Goal: Navigation & Orientation: Find specific page/section

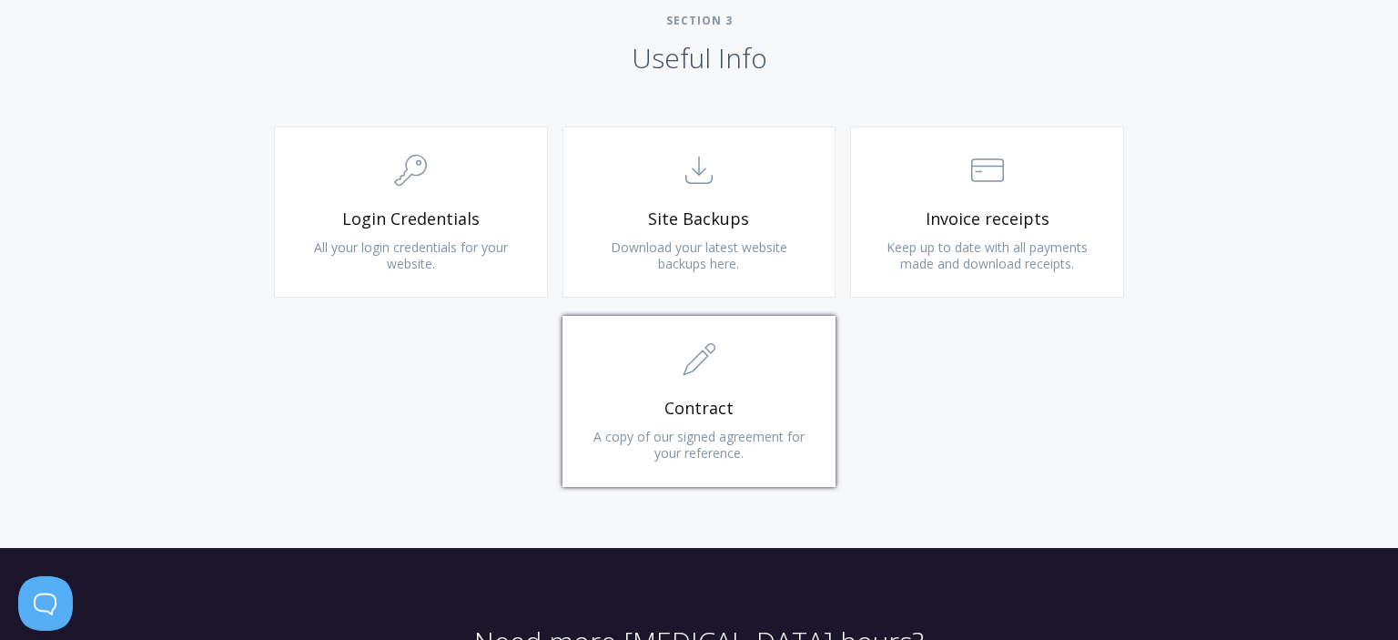
scroll to position [1730, 0]
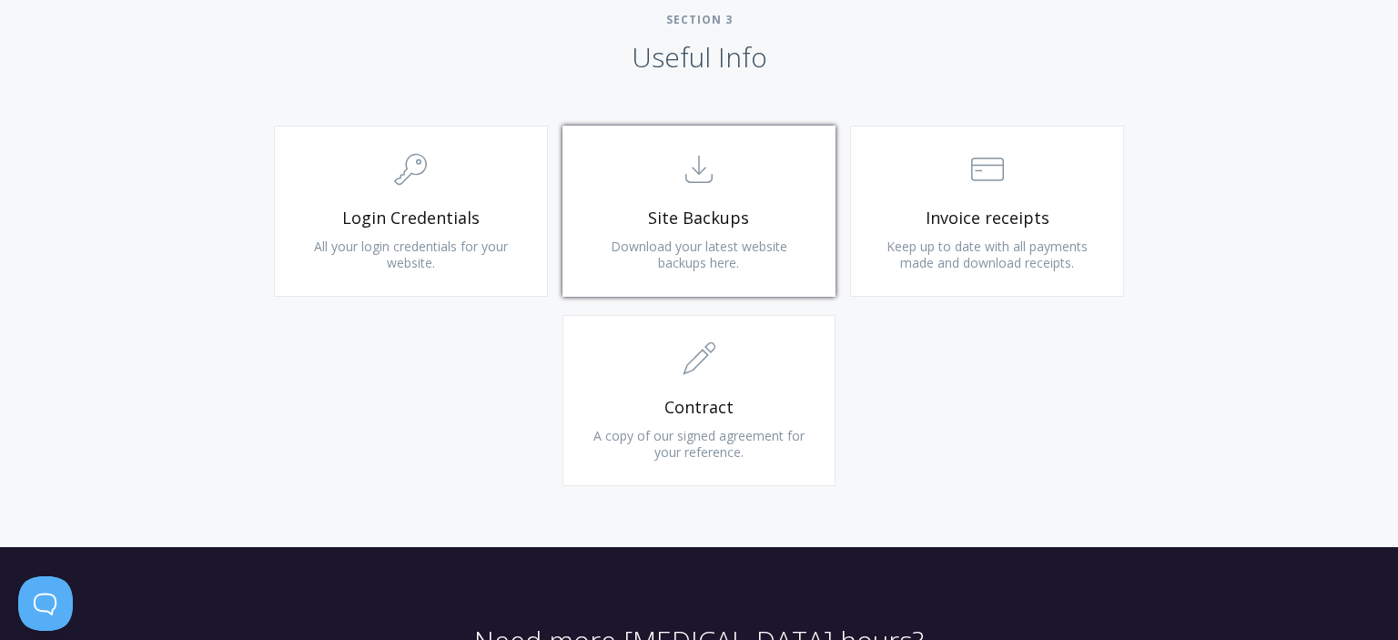
click at [761, 218] on span "Site Backups" at bounding box center [700, 218] width 218 height 21
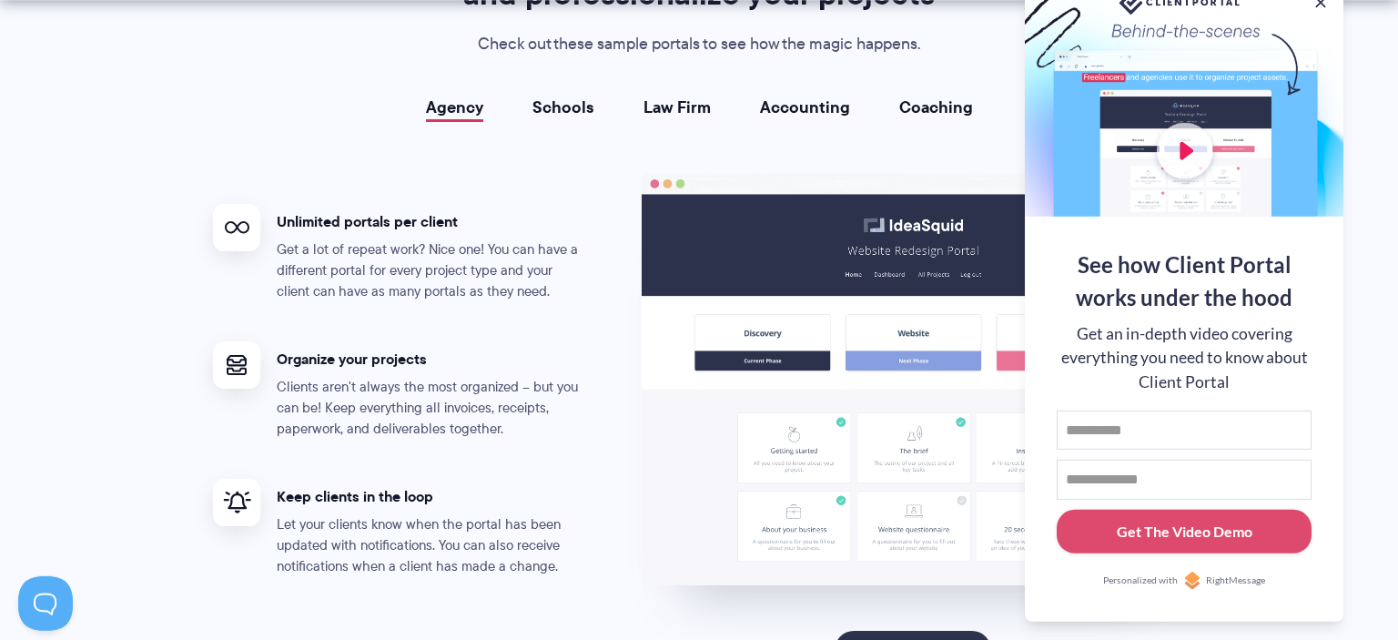
scroll to position [3365, 0]
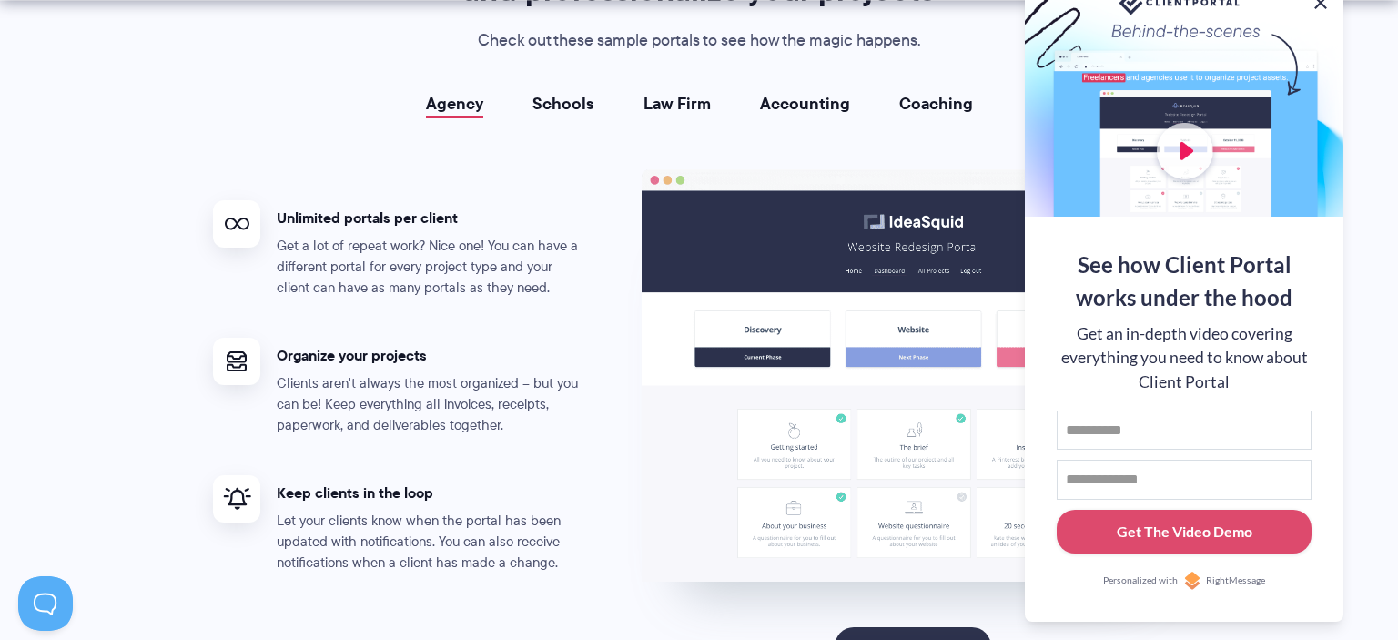
click at [1327, 5] on button at bounding box center [1321, 3] width 22 height 22
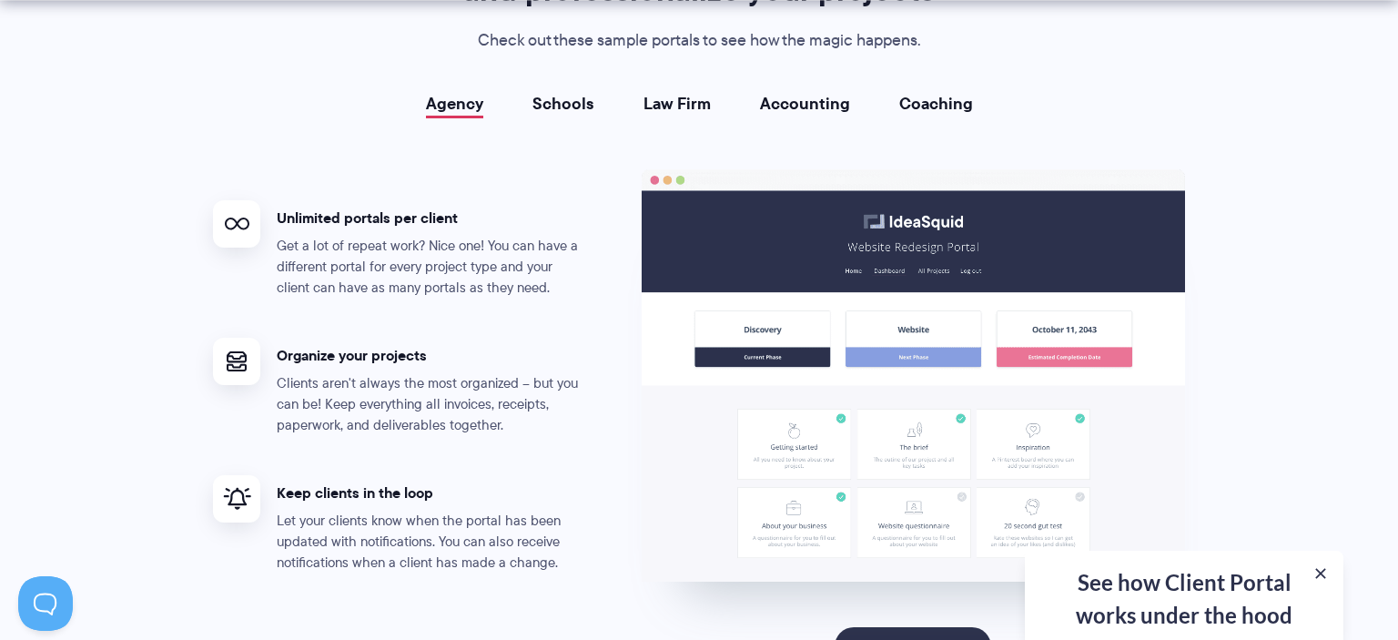
click at [357, 387] on p "Clients aren't always the most organized – but you can be! Keep everything all …" at bounding box center [432, 404] width 310 height 63
click at [249, 496] on img at bounding box center [237, 498] width 28 height 23
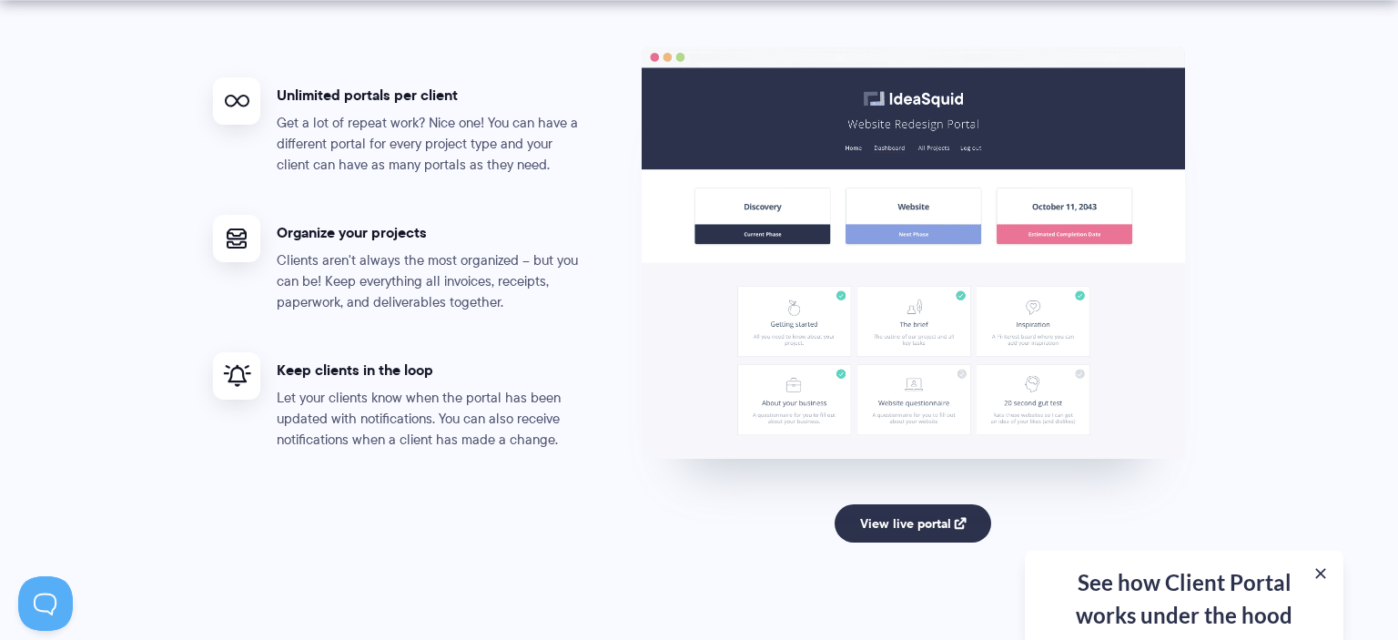
scroll to position [3653, 0]
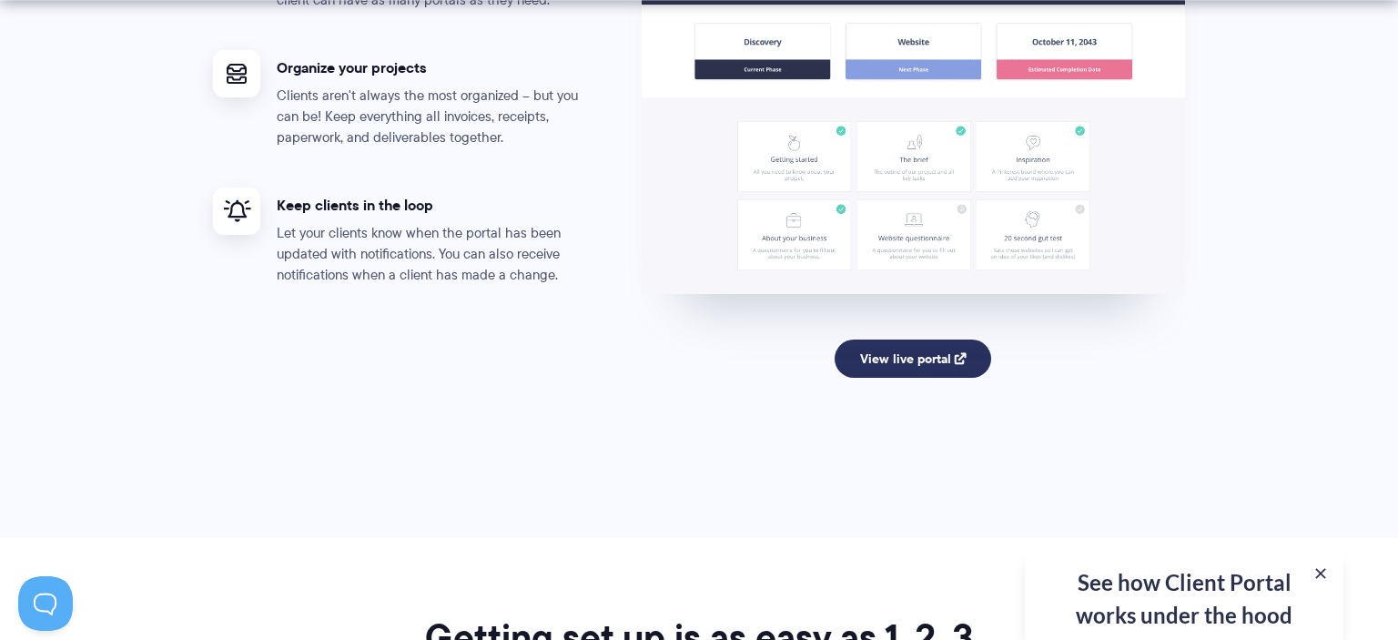
click at [917, 357] on link "View live portal" at bounding box center [914, 359] width 158 height 38
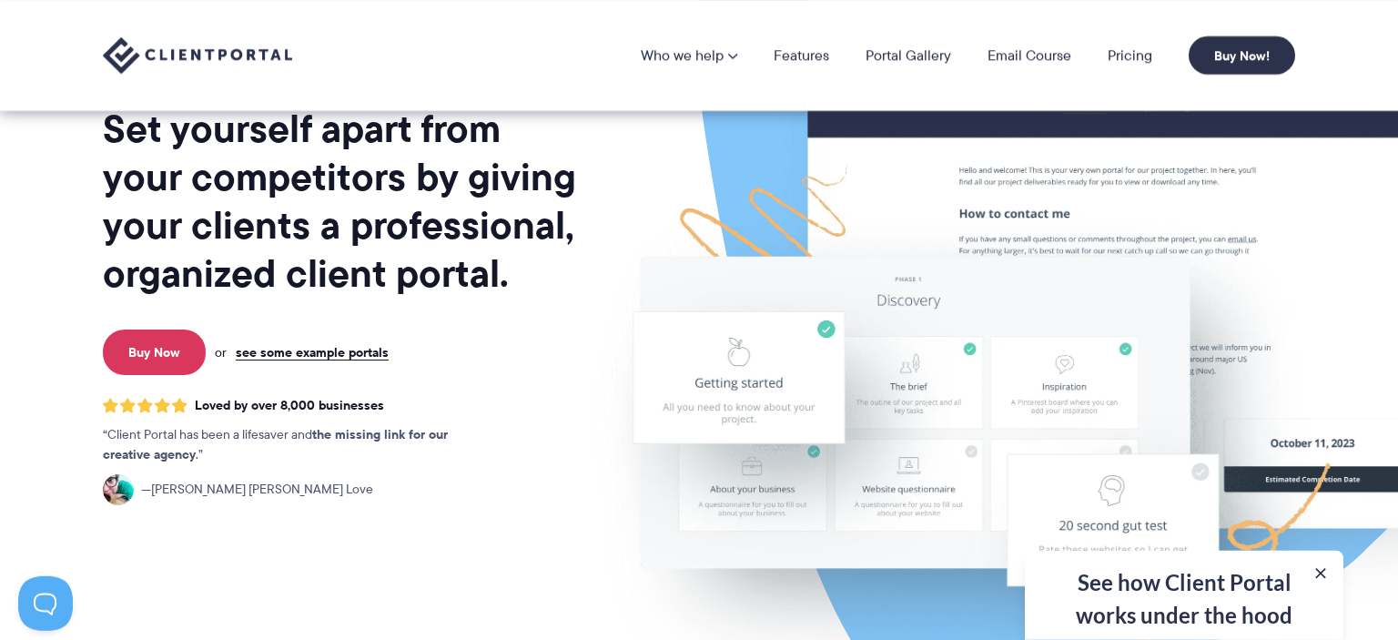
scroll to position [96, 0]
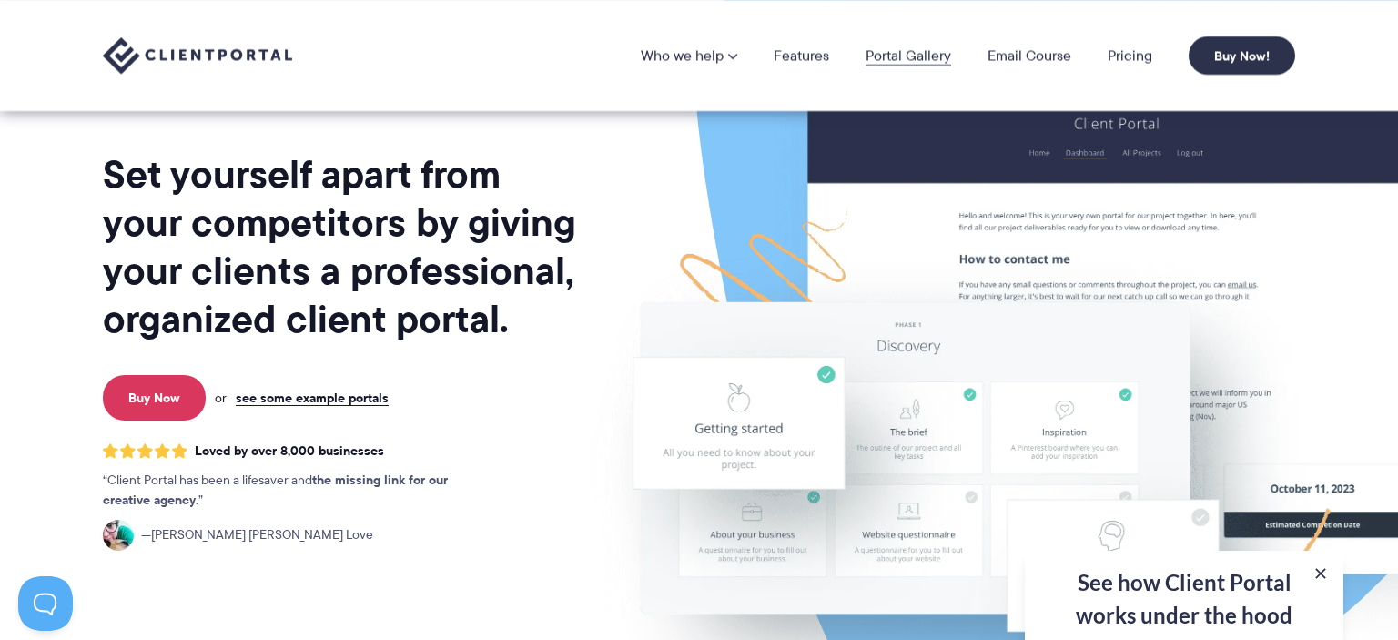
click at [923, 56] on link "Portal Gallery" at bounding box center [909, 55] width 86 height 15
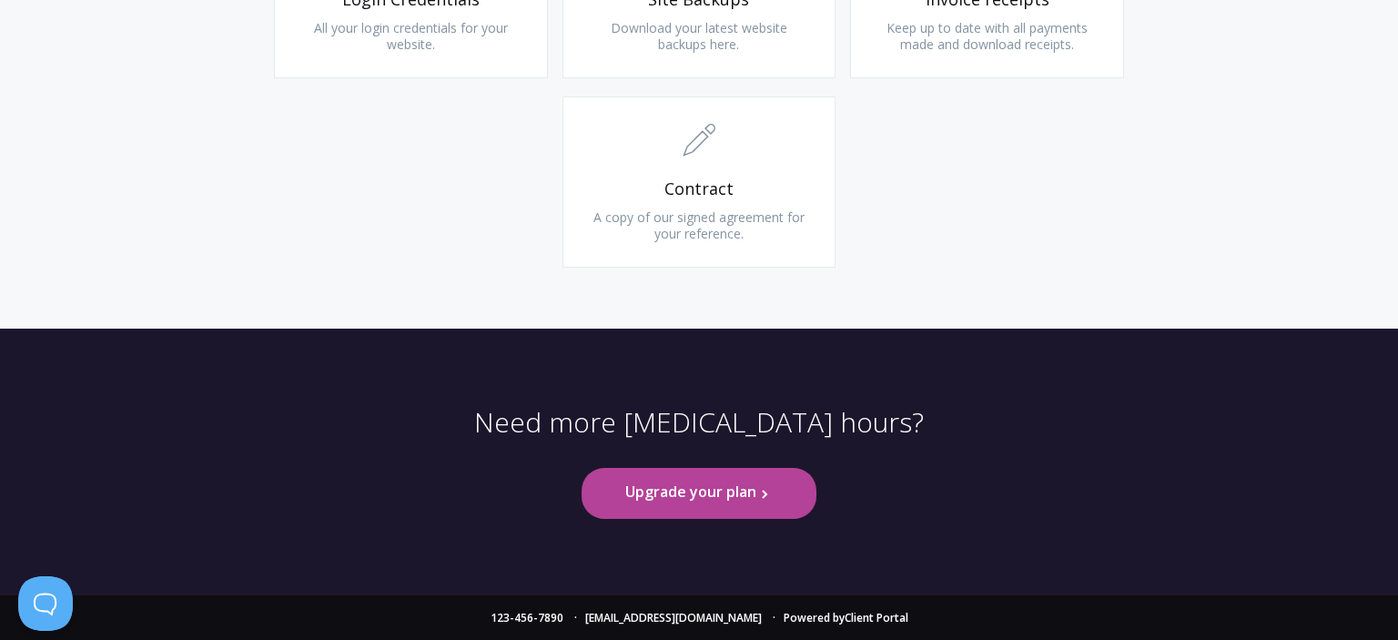
scroll to position [1564, 0]
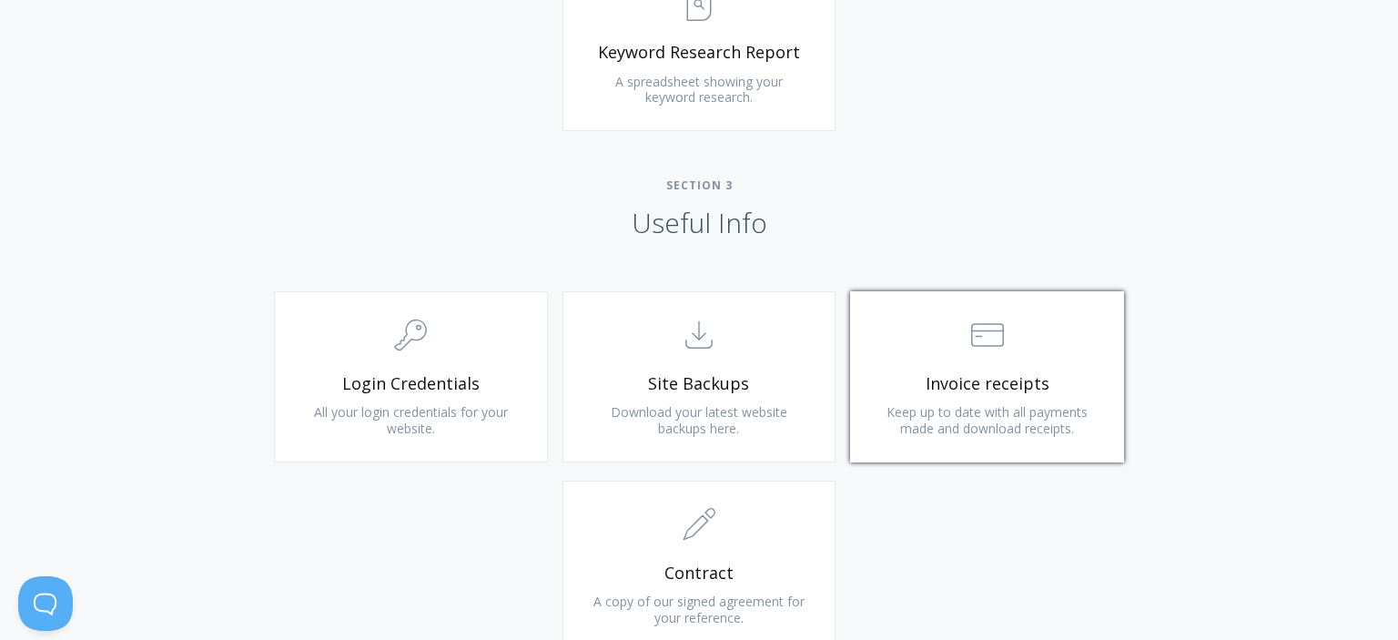
click at [1038, 432] on span "Keep up to date with all payments made and download receipts." at bounding box center [987, 420] width 201 height 34
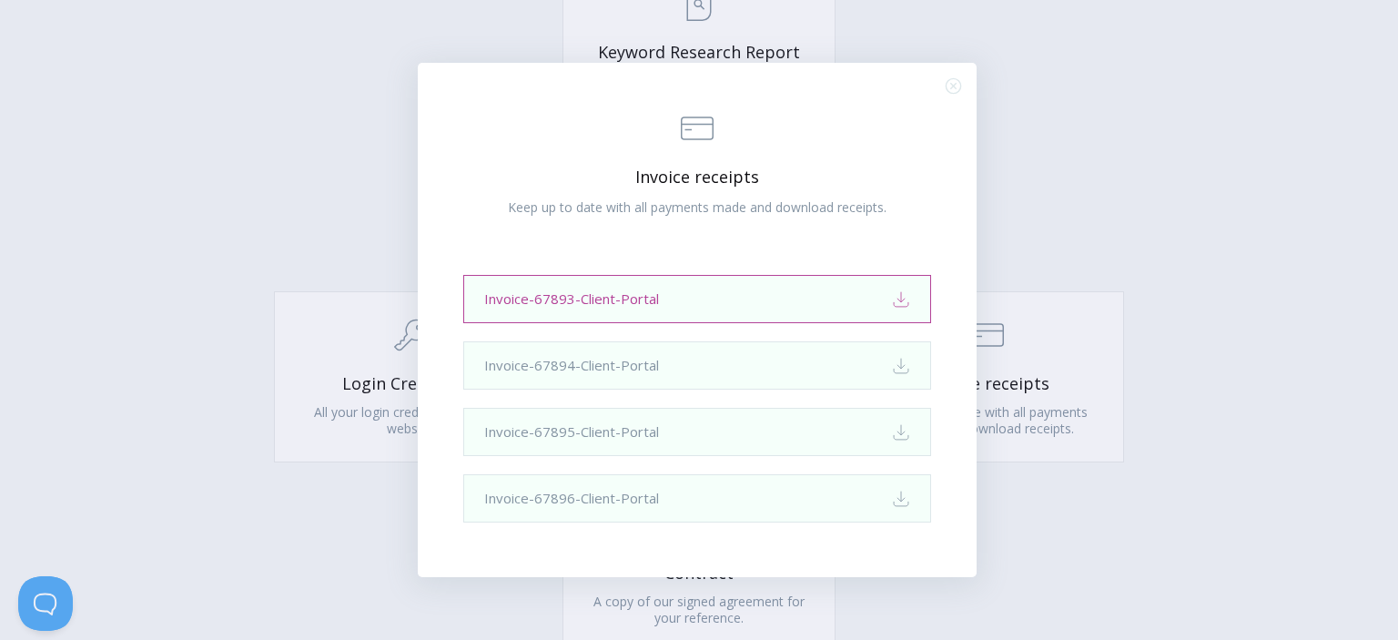
click at [785, 292] on link "Invoice-67893-Client-Portal Download" at bounding box center [697, 299] width 468 height 48
click at [1049, 178] on div ".st0{fill:none;stroke:#000000;stroke-width:2;stroke-miterlimit:10;} Financial I…" at bounding box center [699, 320] width 1398 height 640
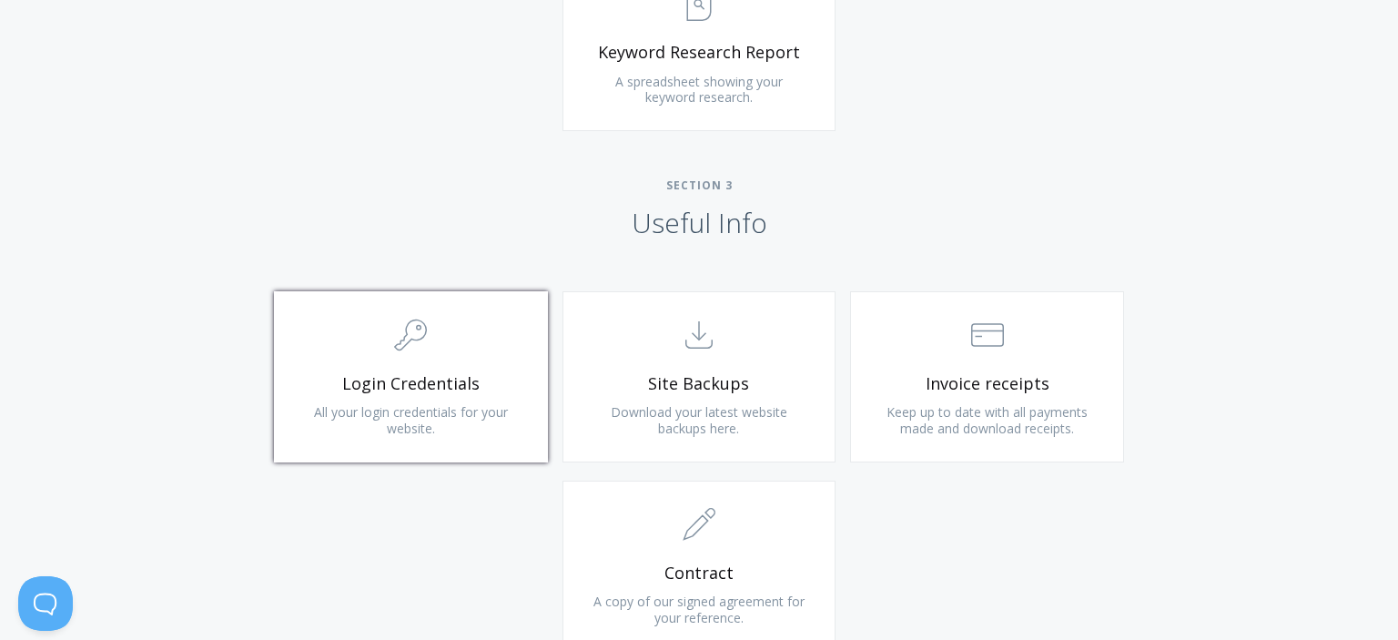
click at [411, 389] on span "Login Credentials" at bounding box center [411, 383] width 218 height 21
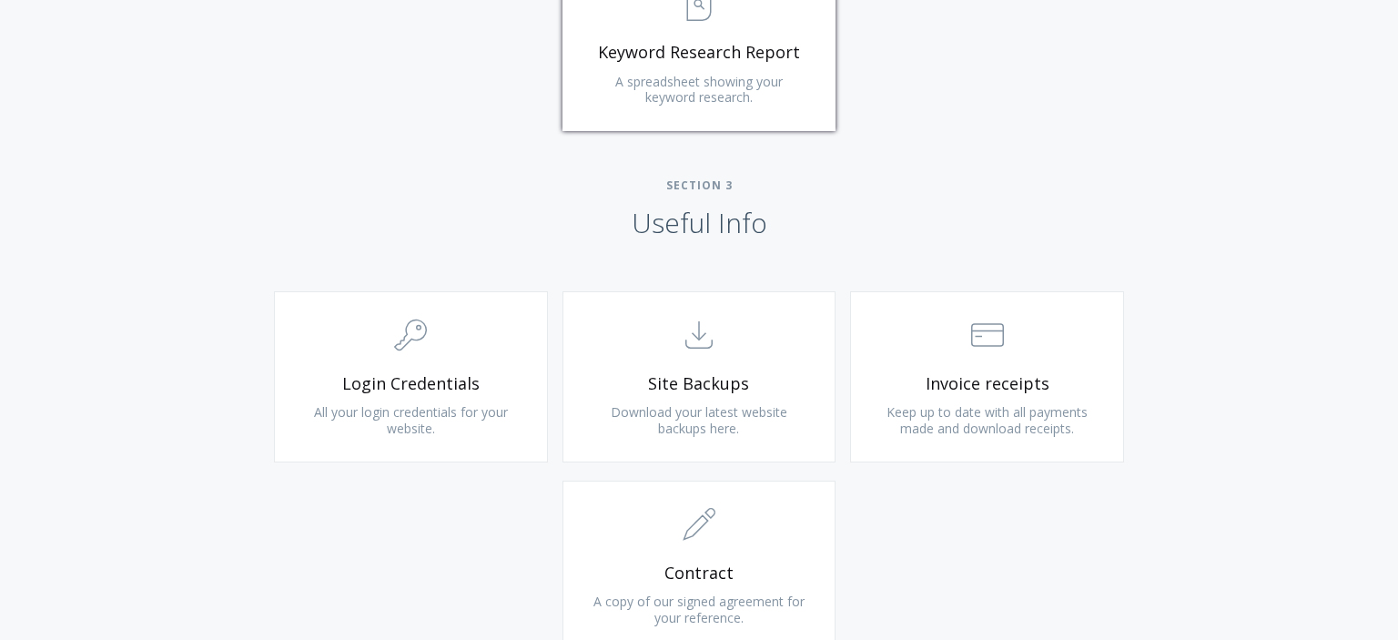
scroll to position [1564, 0]
click at [759, 115] on link ".st0{fill:none;stroke:#000000;stroke-width:2;stroke-miterlimit:10;} Untitled-15…" at bounding box center [700, 45] width 274 height 171
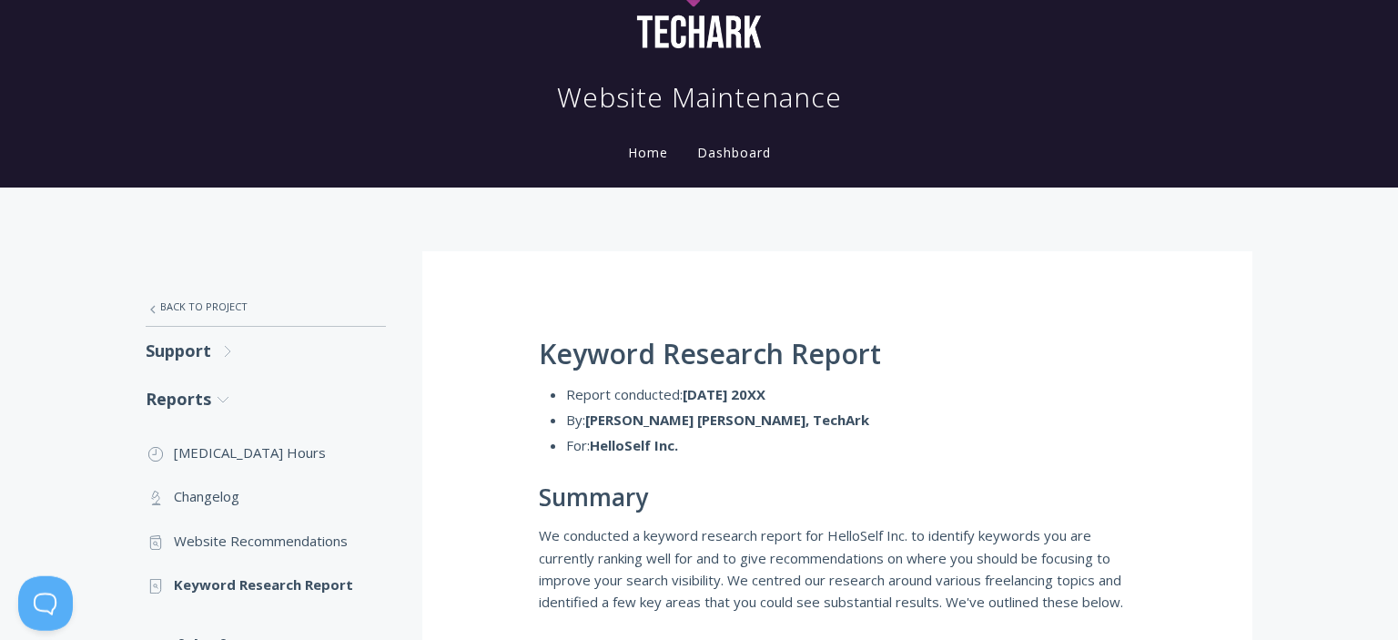
scroll to position [288, 0]
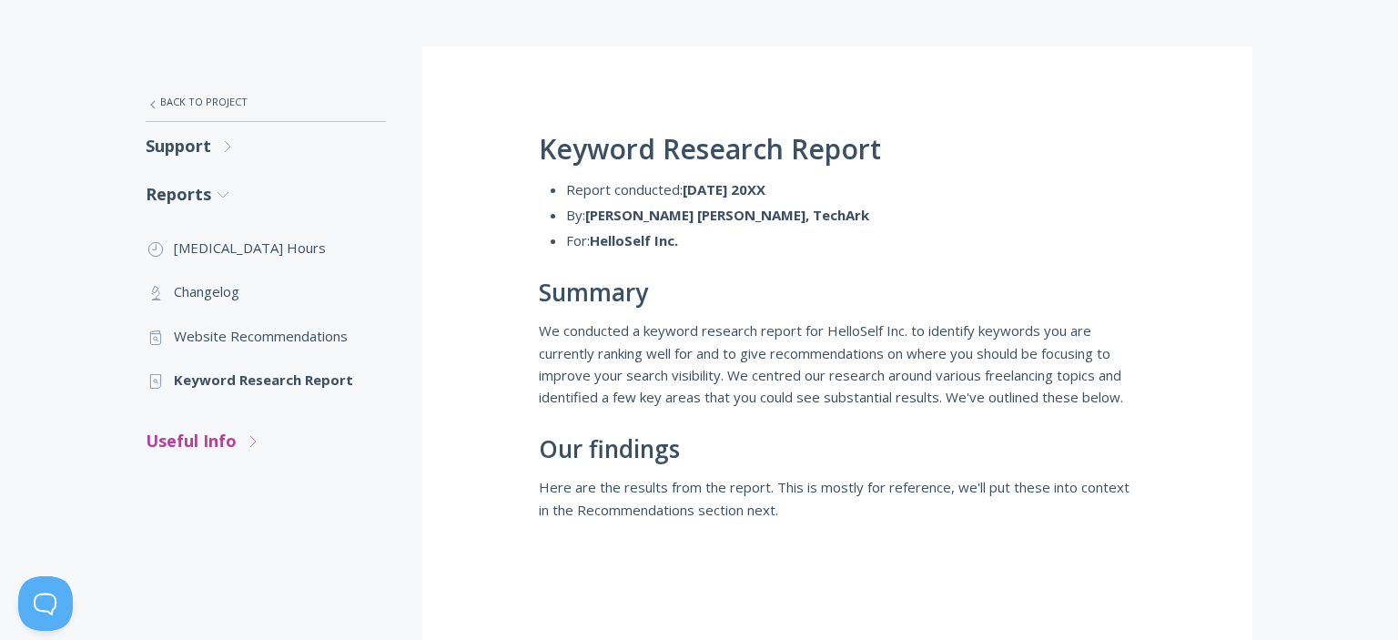
click at [188, 449] on link "Useful Info .st0{fill:none;stroke:#000000;stroke-width:2;stroke-miterlimit:10;}…" at bounding box center [266, 441] width 240 height 48
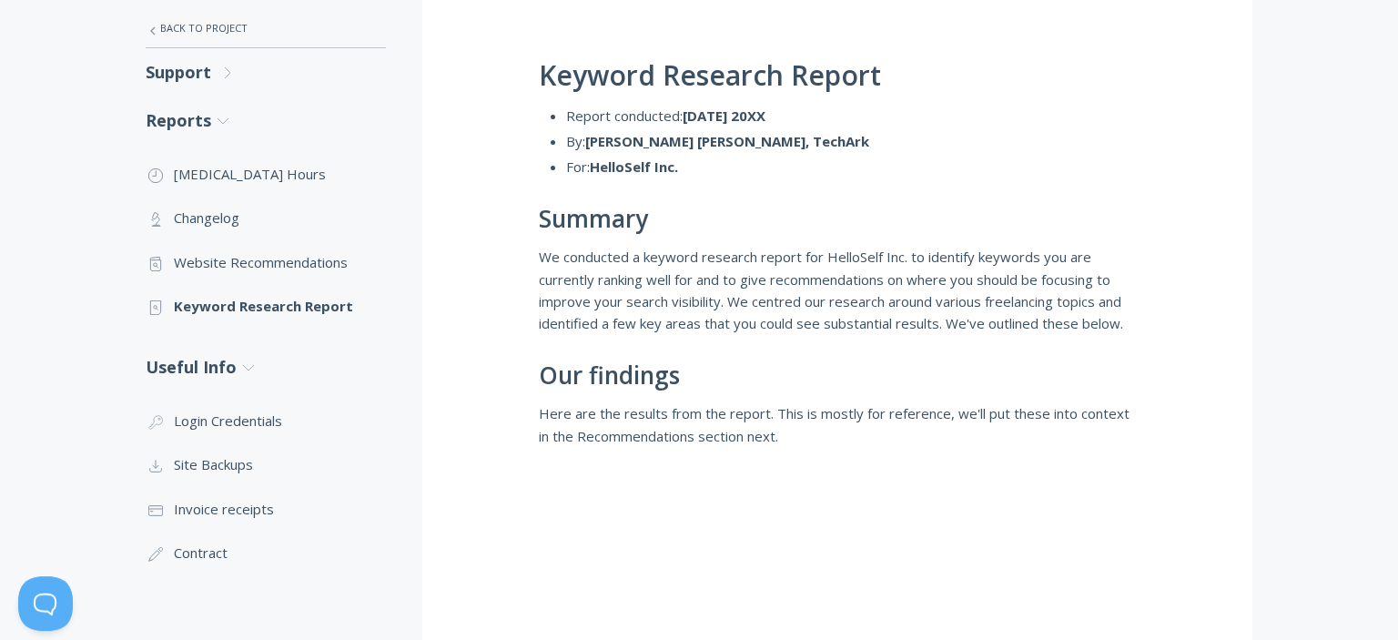
scroll to position [576, 0]
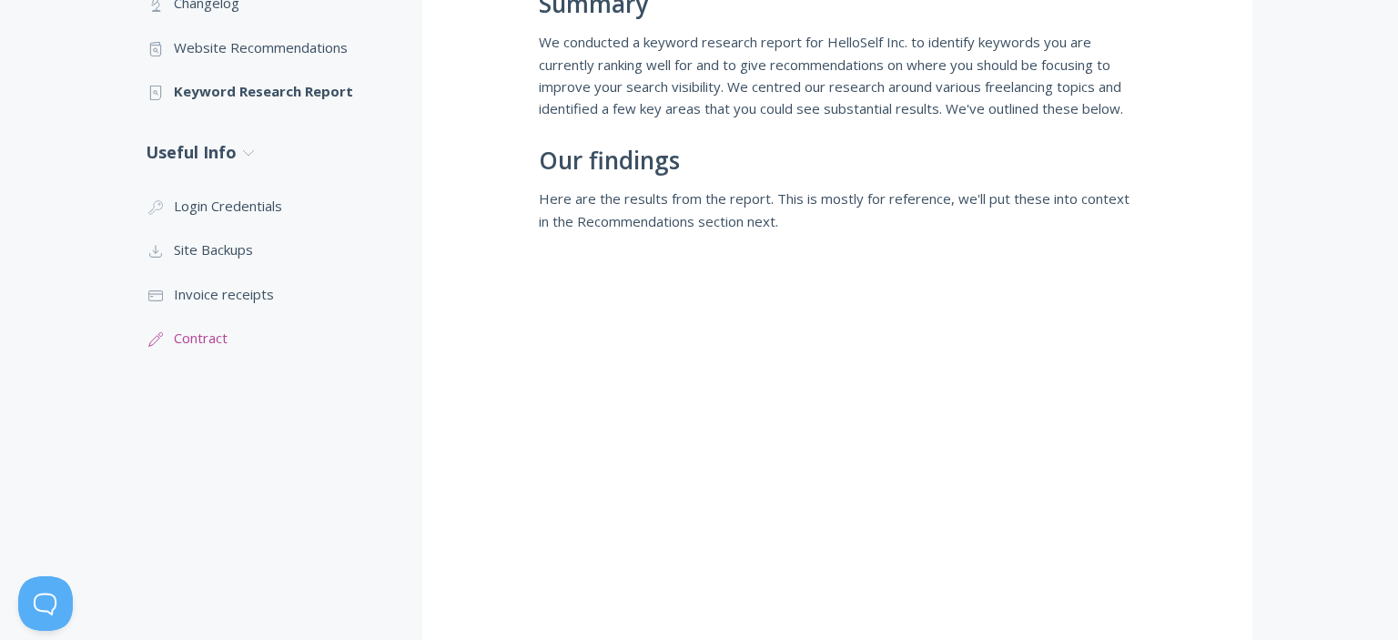
click at [213, 330] on link ".st0{fill:none;stroke:#000000;stroke-width:2;stroke-miterlimit:10;} 1. General …" at bounding box center [266, 338] width 240 height 44
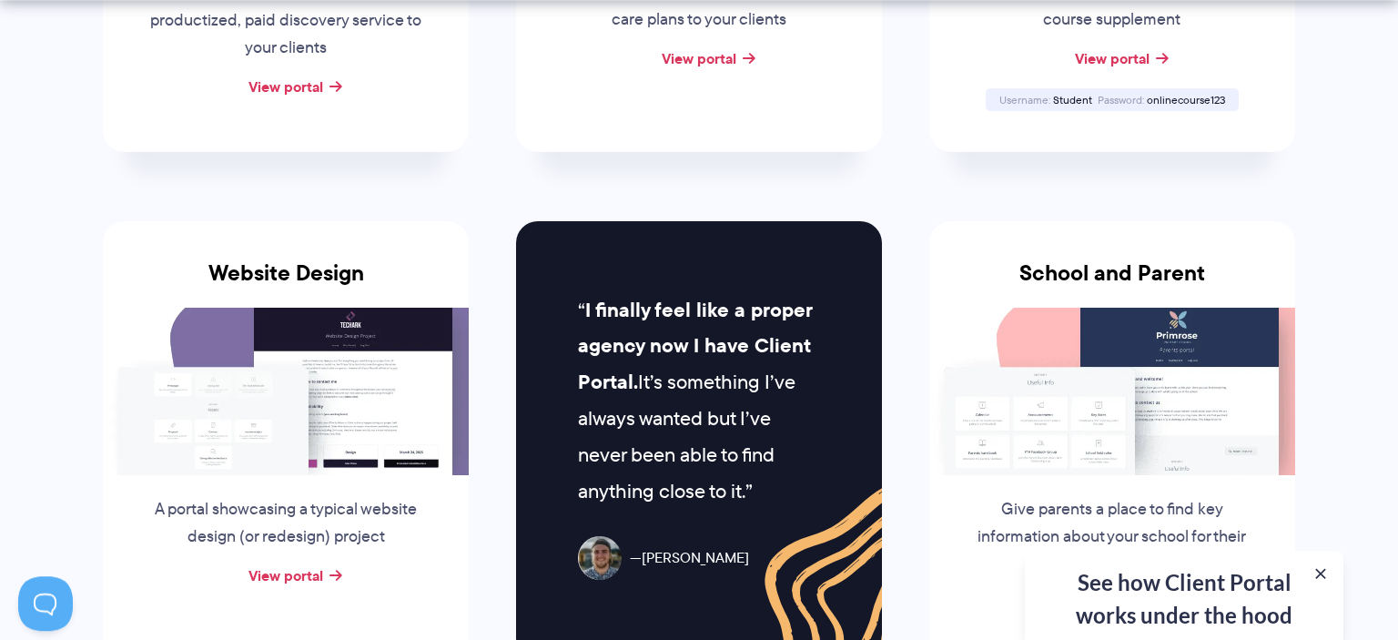
scroll to position [865, 0]
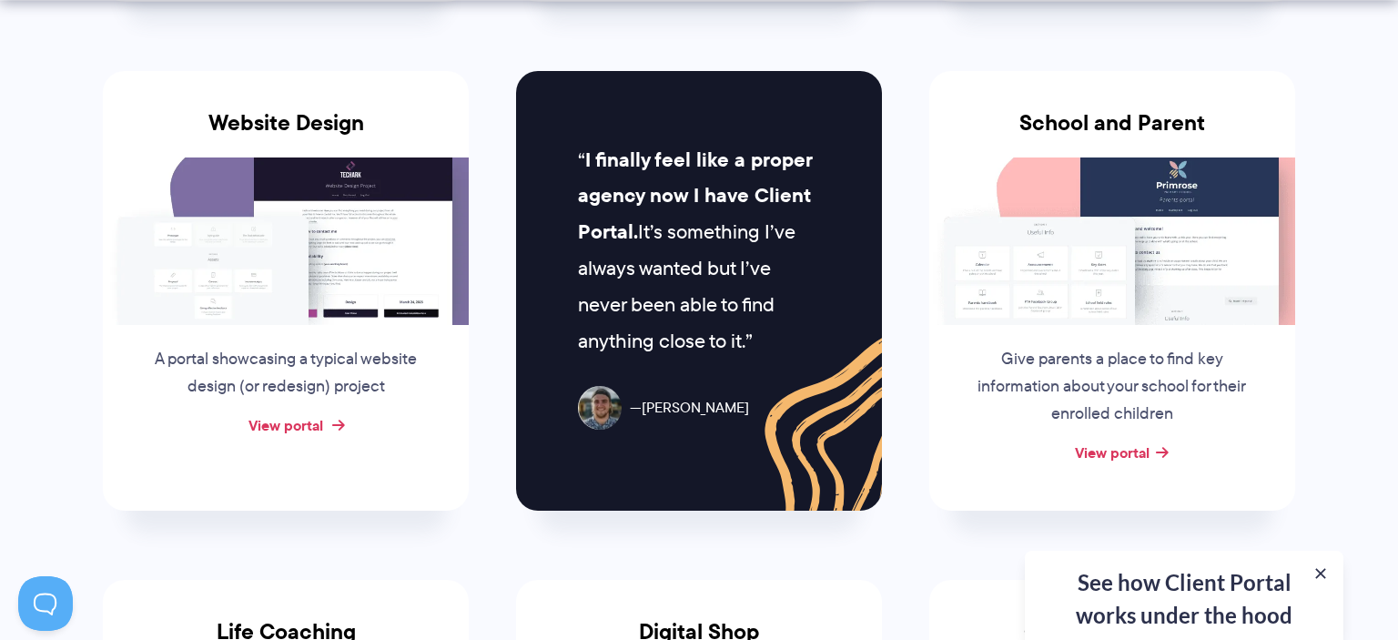
click at [293, 426] on link "View portal" at bounding box center [286, 425] width 75 height 22
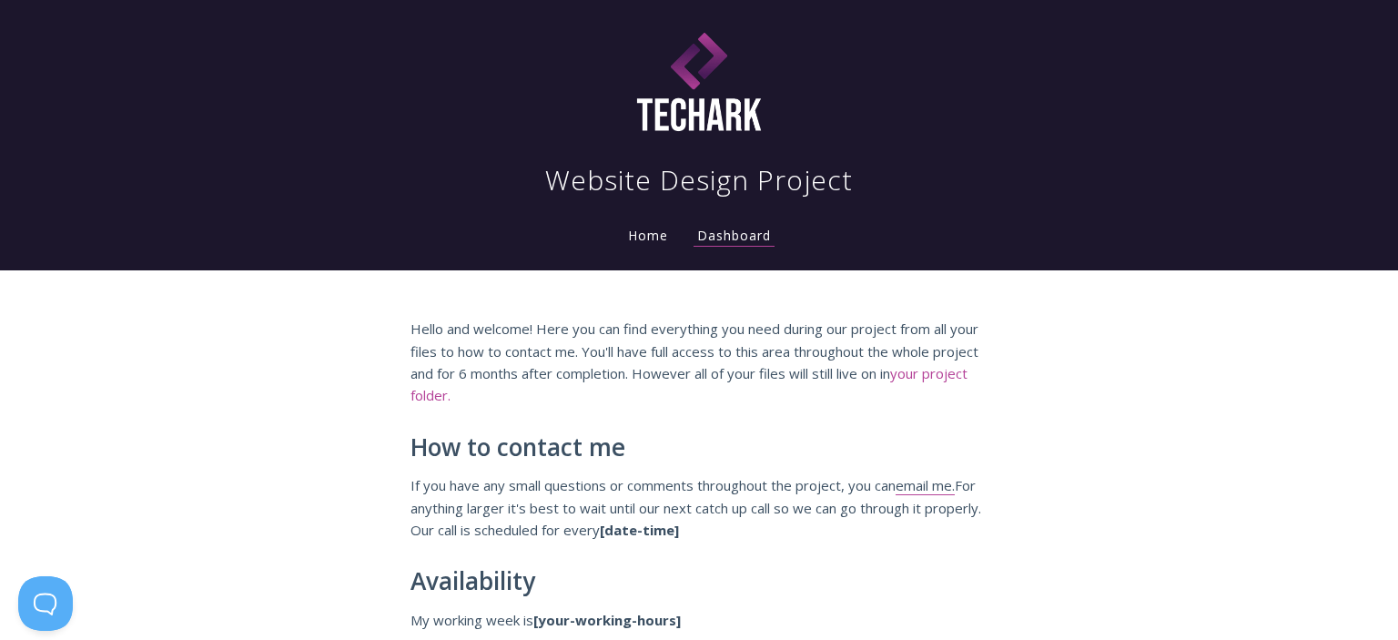
click at [455, 396] on link "your project folder." at bounding box center [689, 384] width 557 height 41
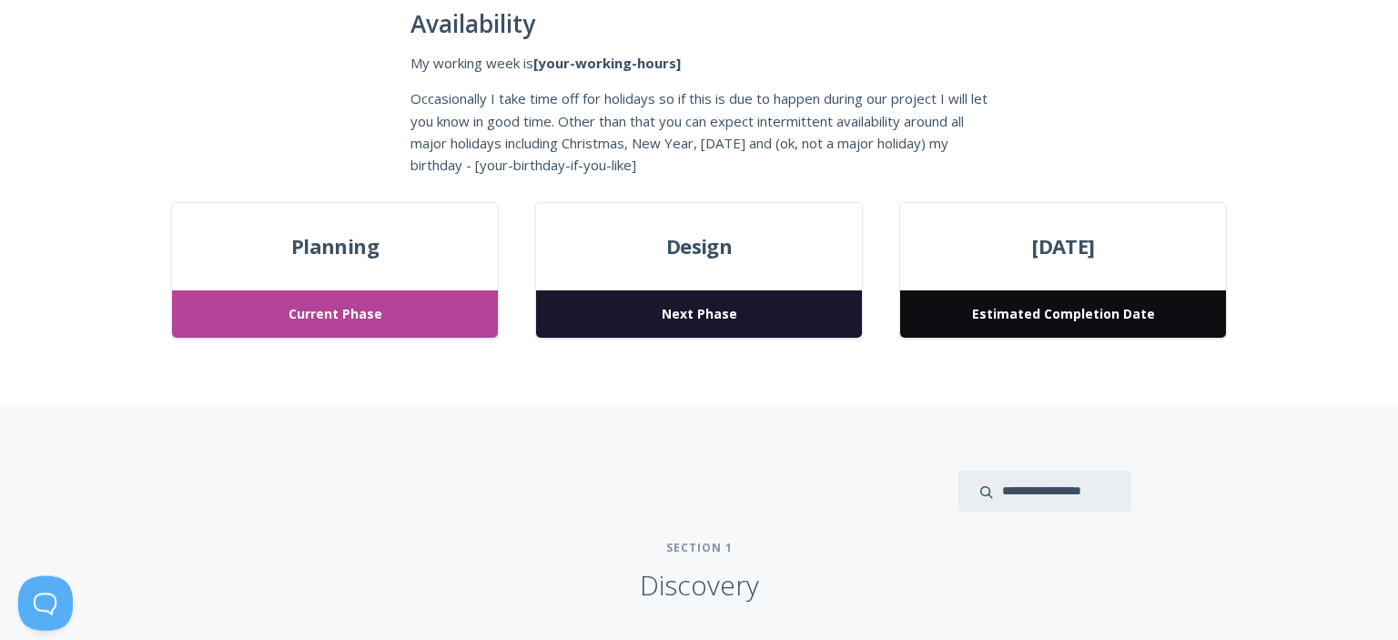
scroll to position [576, 0]
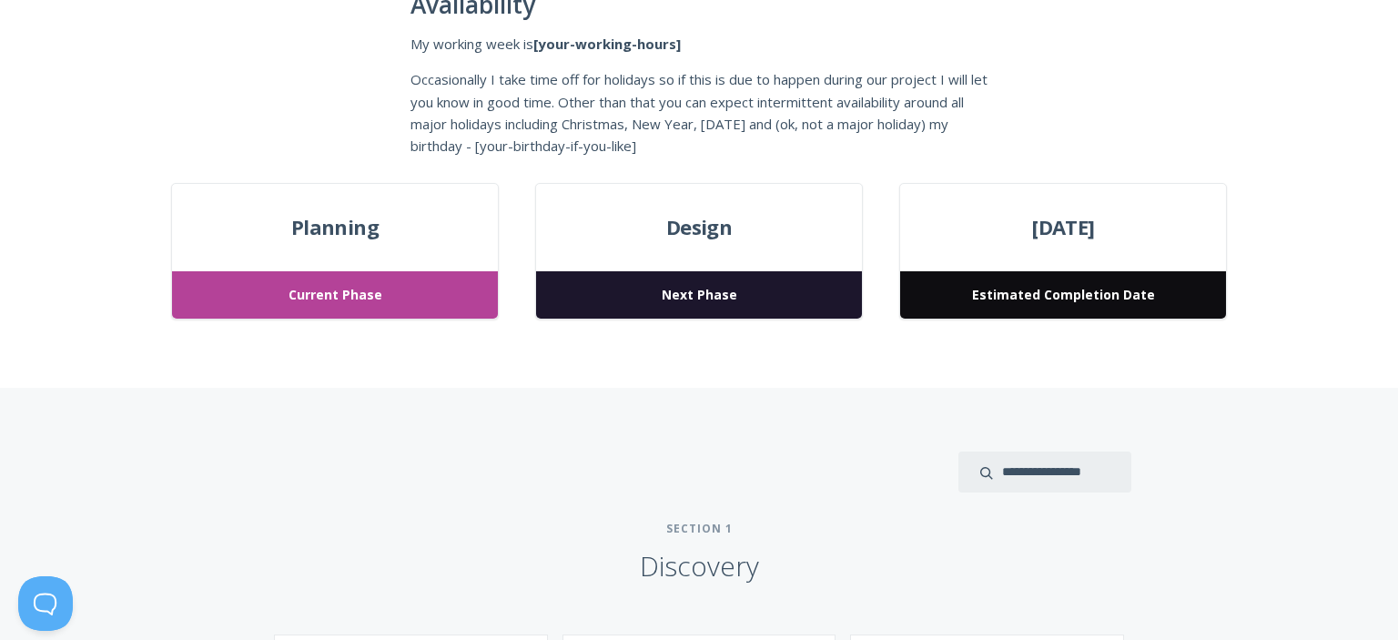
click at [349, 243] on div "Planning Current Phase" at bounding box center [335, 251] width 328 height 137
drag, startPoint x: 351, startPoint y: 292, endPoint x: 579, endPoint y: 284, distance: 228.7
click at [351, 292] on span "Current Phase" at bounding box center [335, 295] width 326 height 48
click at [628, 277] on span "Next Phase" at bounding box center [699, 295] width 326 height 48
click at [753, 235] on span "Design" at bounding box center [699, 227] width 326 height 33
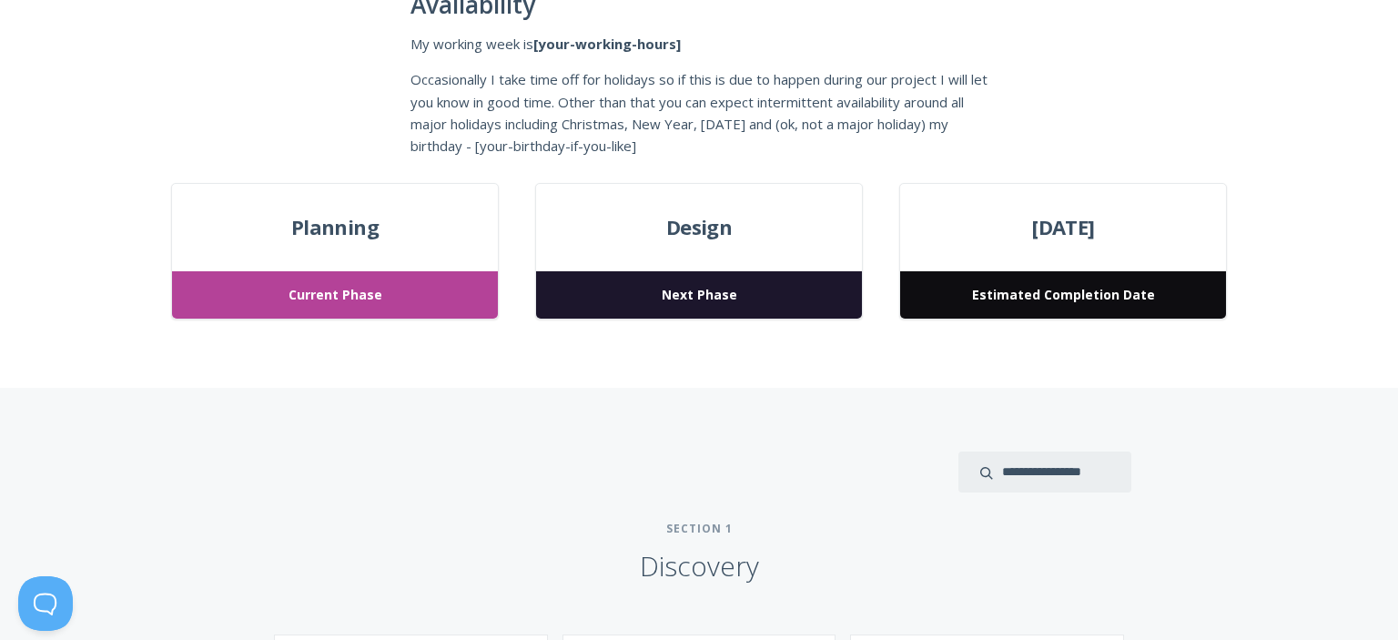
click at [1111, 228] on span "March 24, 2023" at bounding box center [1063, 227] width 326 height 33
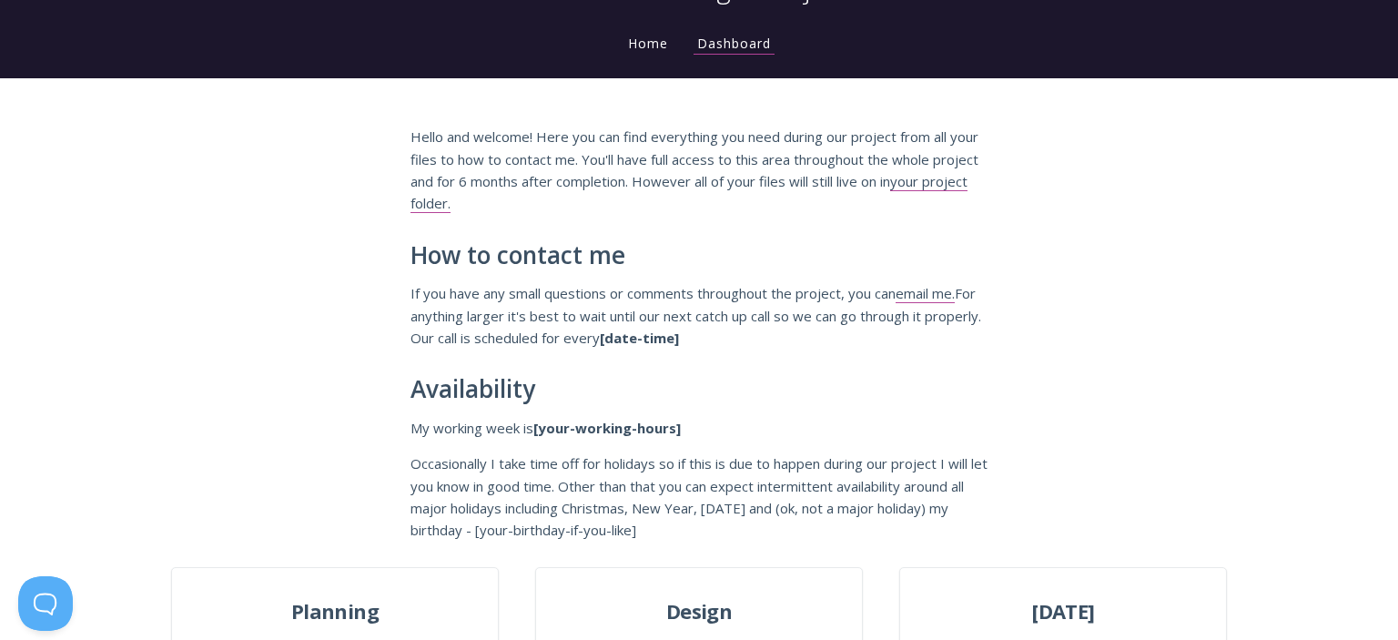
click at [621, 276] on div "Hello and welcome! Here you can find everything you need during our project fro…" at bounding box center [699, 334] width 577 height 416
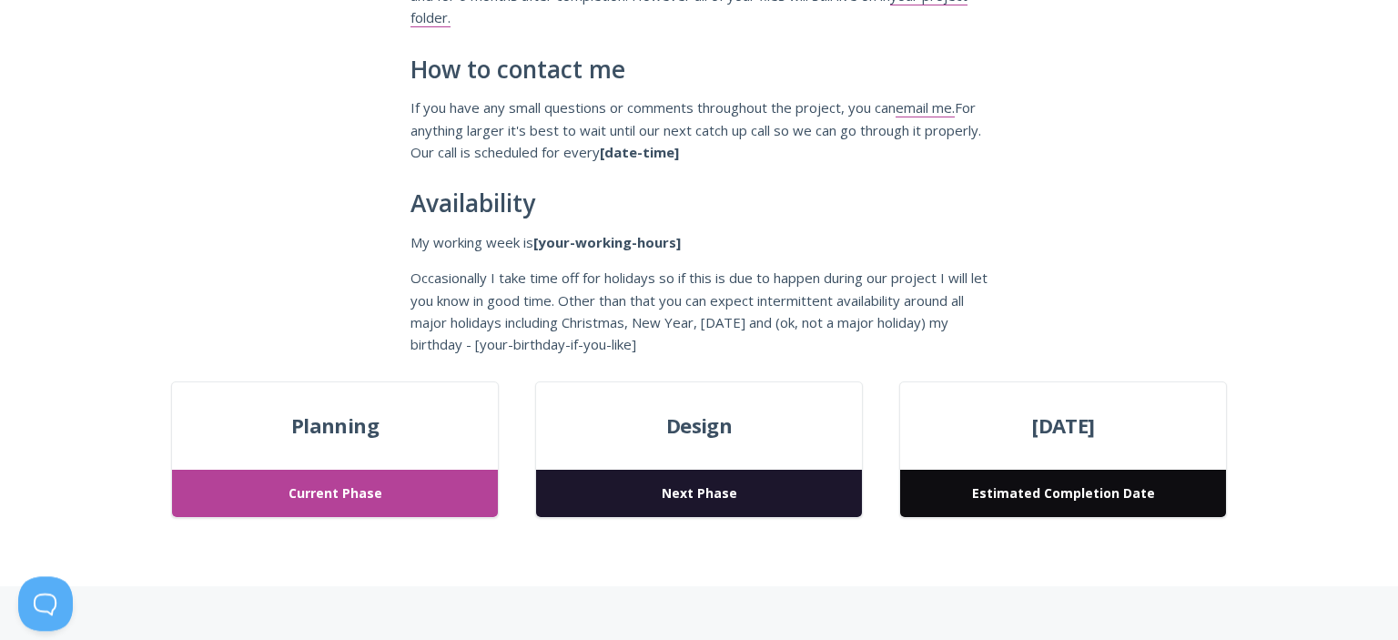
scroll to position [384, 0]
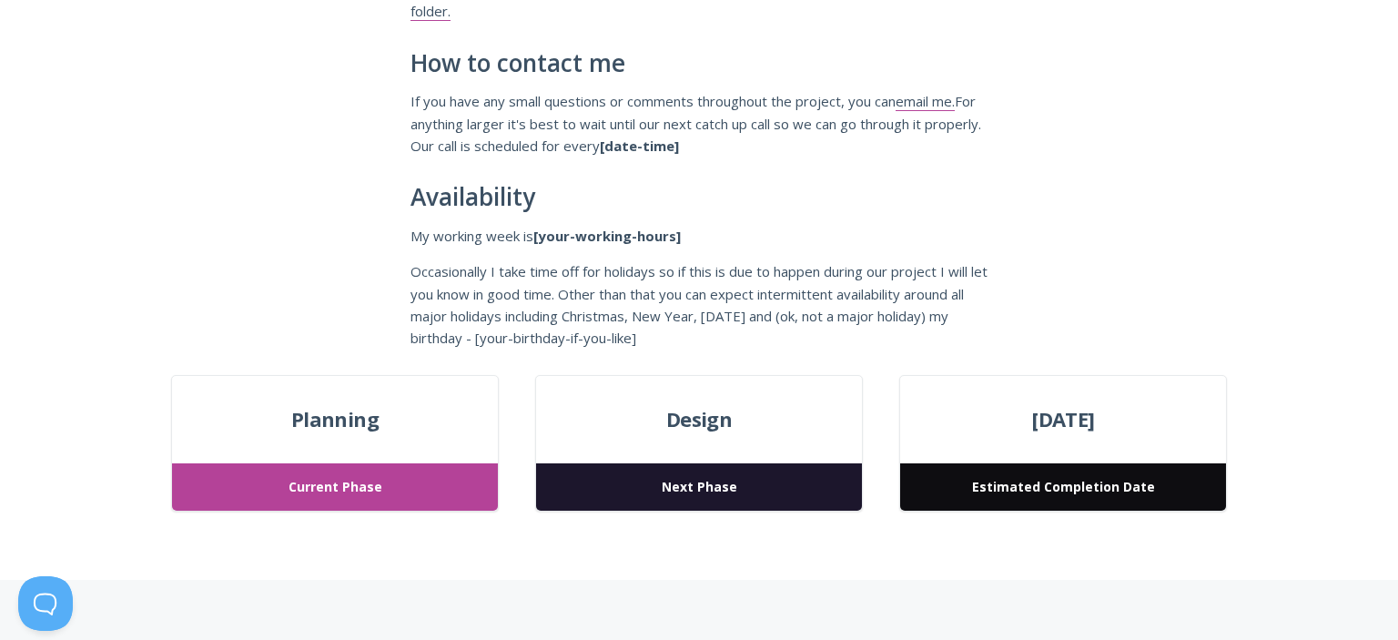
click at [602, 290] on p "Occasionally I take time off for holidays so if this is due to happen during ou…" at bounding box center [699, 304] width 577 height 89
click at [814, 246] on p "My working week is [your-working-hours]" at bounding box center [699, 236] width 577 height 22
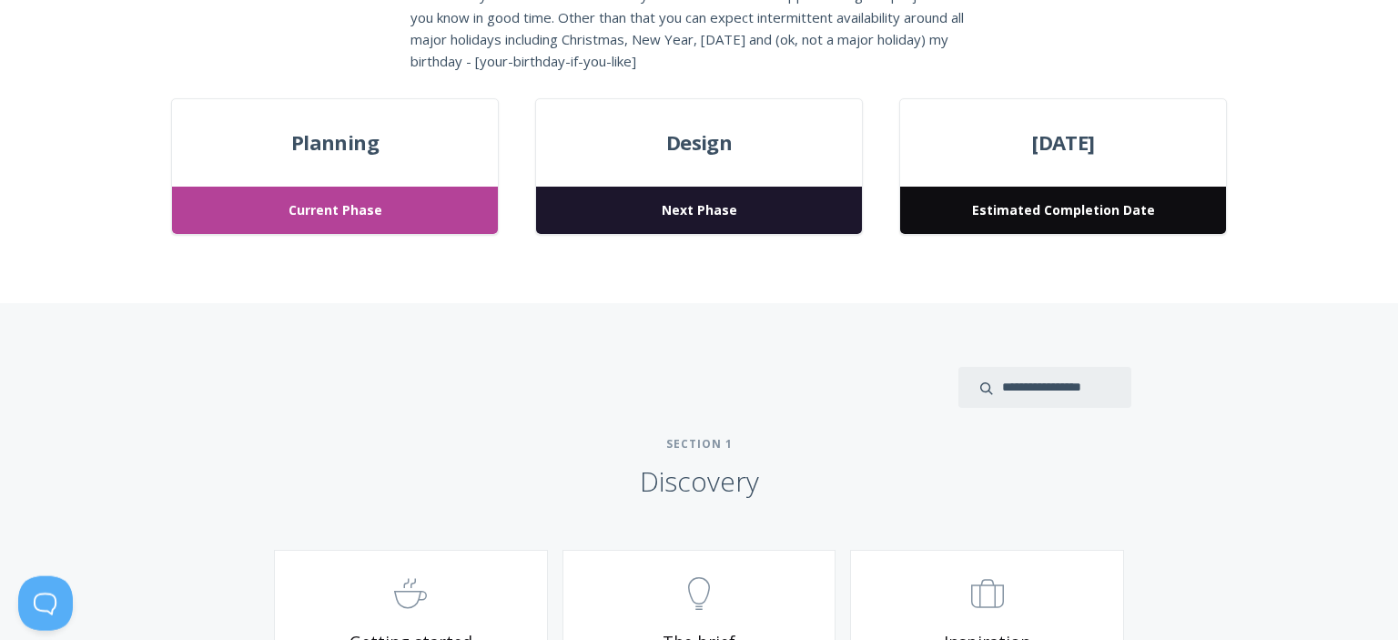
scroll to position [673, 0]
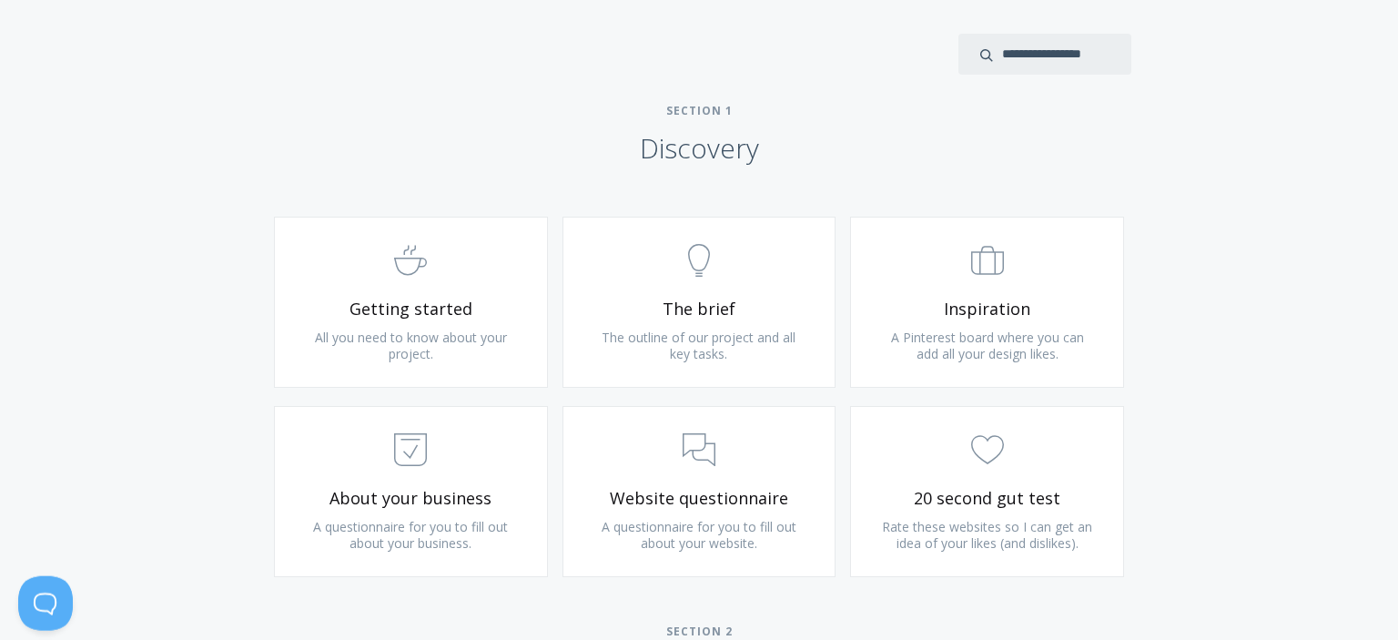
scroll to position [1057, 0]
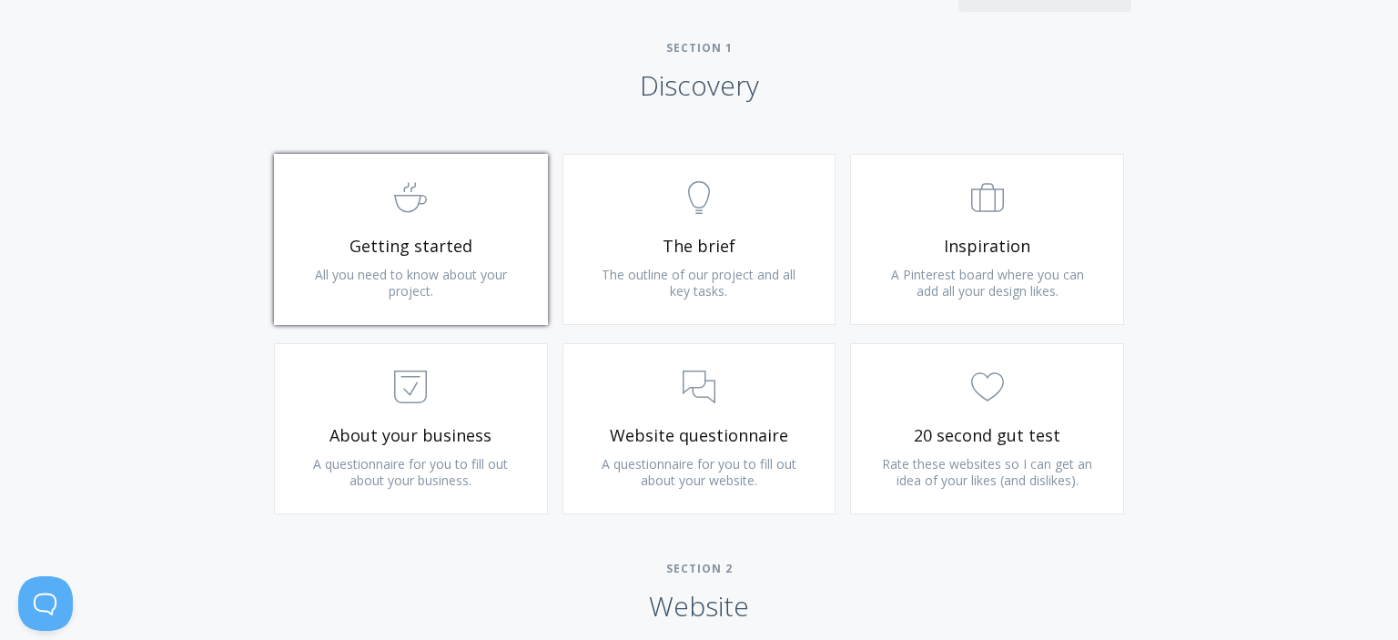
click at [486, 239] on span "Getting started" at bounding box center [411, 246] width 218 height 21
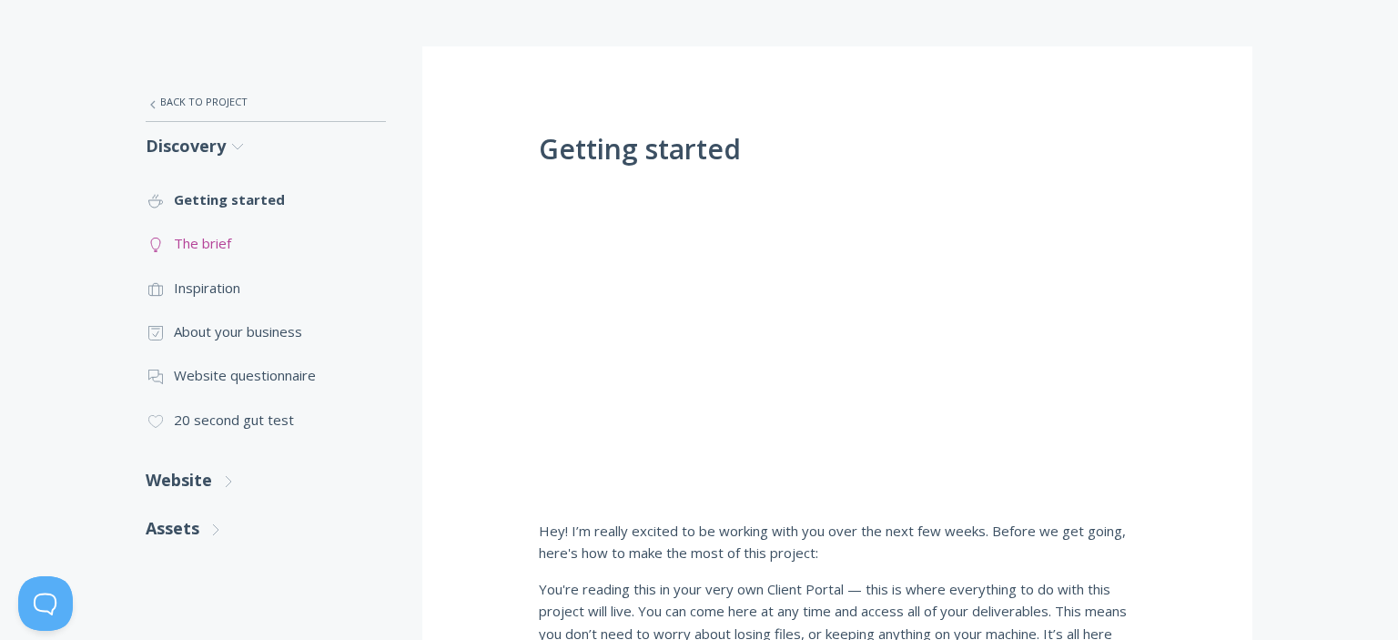
click at [225, 246] on link ".st0{fill:none;stroke:#000000;stroke-width:2;stroke-miterlimit:10;} Untitled-14…" at bounding box center [266, 243] width 240 height 44
click at [199, 289] on link ".st0{fill:none;stroke:#000000;stroke-width:2;stroke-miterlimit:10;} Untitled-20…" at bounding box center [266, 288] width 240 height 44
